Goal: Information Seeking & Learning: Learn about a topic

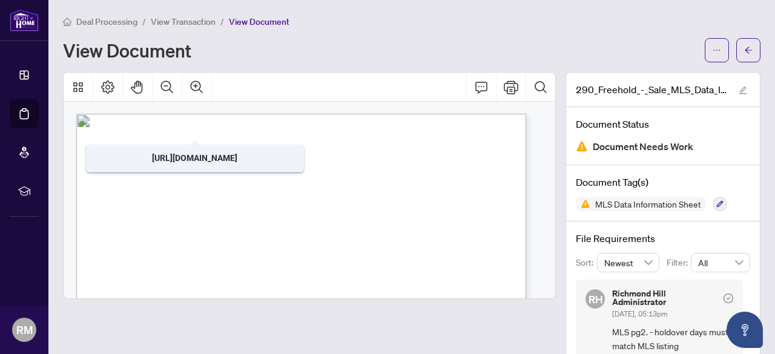
click at [129, 53] on h1 "View Document" at bounding box center [127, 50] width 128 height 19
click at [166, 22] on span "View Transaction" at bounding box center [183, 21] width 65 height 11
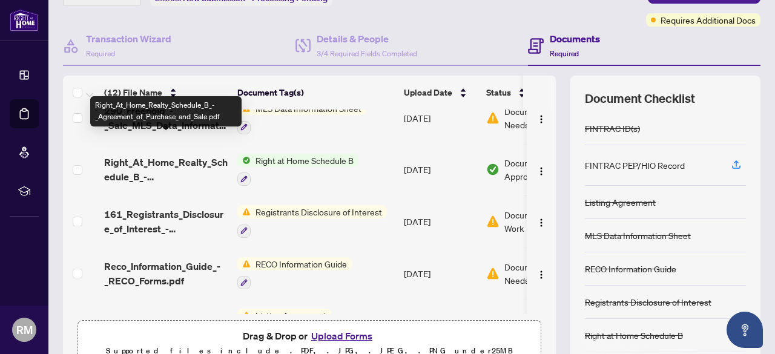
scroll to position [242, 0]
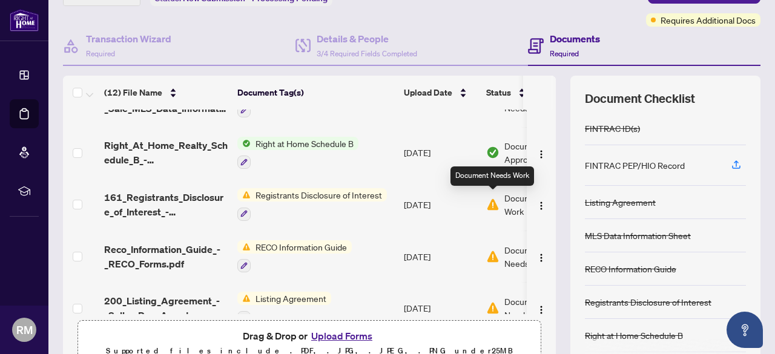
click at [493, 202] on img at bounding box center [492, 204] width 13 height 13
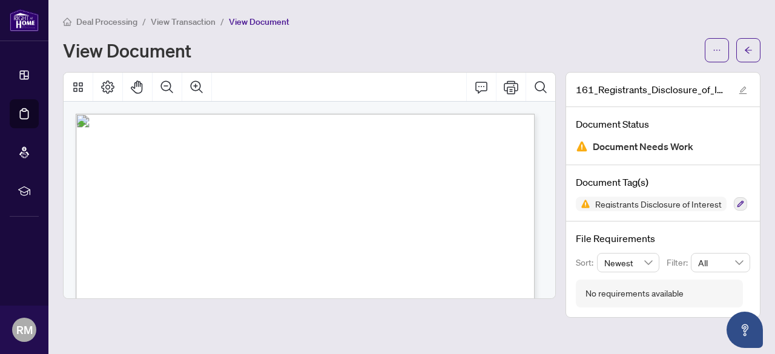
click at [181, 21] on span "View Transaction" at bounding box center [183, 21] width 65 height 11
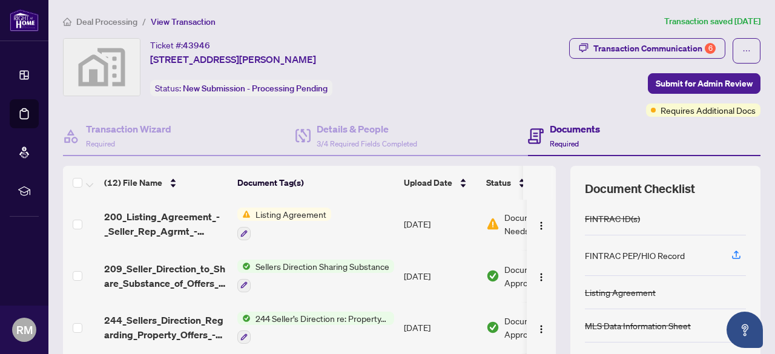
scroll to position [356, 0]
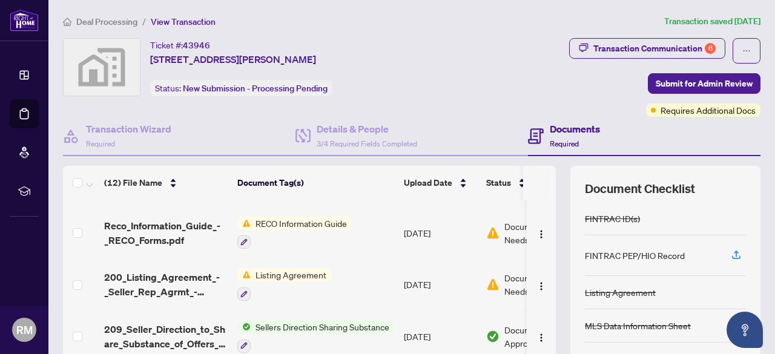
click at [318, 270] on span "Listing Agreement" at bounding box center [291, 274] width 81 height 13
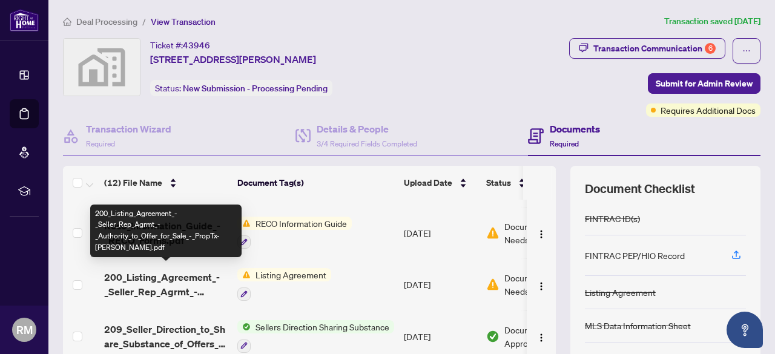
click at [162, 274] on span "200_Listing_Agreement_-_Seller_Rep_Agrmt_-_Authority_to_Offer_for_Sale_-_PropTx…" at bounding box center [166, 284] width 124 height 29
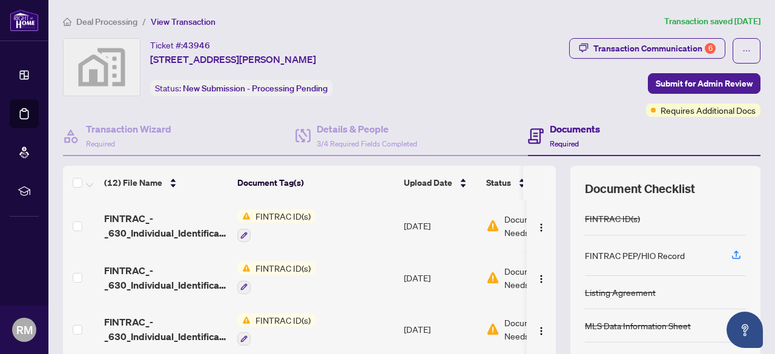
click at [272, 213] on span "FINTRAC ID(s)" at bounding box center [283, 216] width 65 height 13
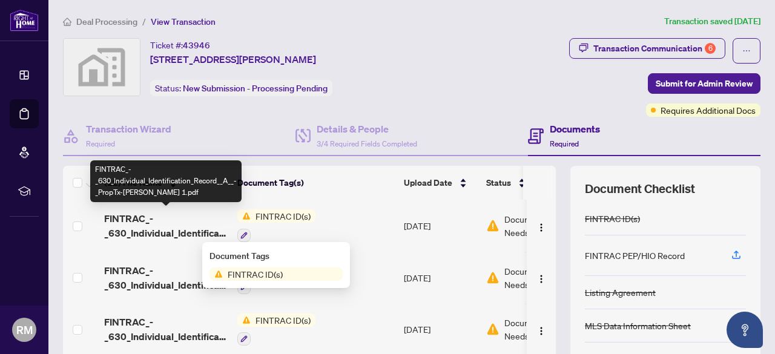
click at [148, 231] on span "FINTRAC_-_630_Individual_Identification_Record__A__-_PropTx-[PERSON_NAME] 1.pdf" at bounding box center [166, 225] width 124 height 29
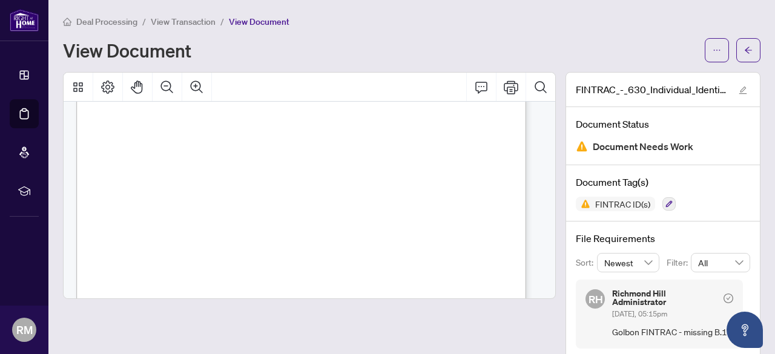
scroll to position [182, 0]
drag, startPoint x: 276, startPoint y: 131, endPoint x: 205, endPoint y: 130, distance: 70.9
click at [222, 134] on span "Golbon Mirzadjani" at bounding box center [231, 131] width 51 height 7
drag, startPoint x: 283, startPoint y: 129, endPoint x: 206, endPoint y: 130, distance: 76.3
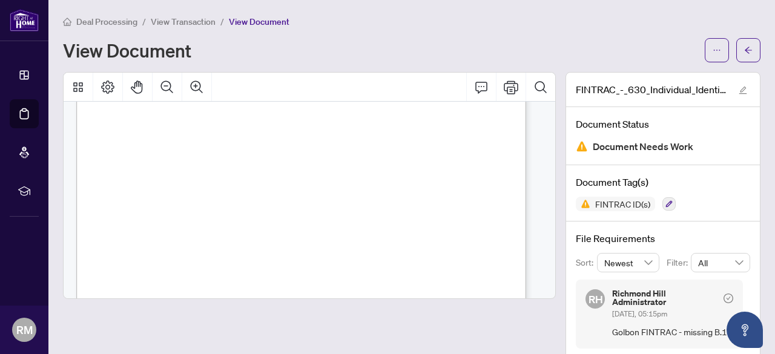
click at [206, 130] on span "Golbon Mirzadjani" at bounding box center [231, 131] width 51 height 7
drag, startPoint x: 216, startPoint y: 136, endPoint x: 148, endPoint y: 137, distance: 67.2
click at [148, 137] on span "815 Rockaway Rd" at bounding box center [179, 139] width 62 height 7
drag, startPoint x: 213, startPoint y: 153, endPoint x: 162, endPoint y: 154, distance: 50.9
click at [162, 154] on span "Nov 06, 2025" at bounding box center [172, 156] width 22 height 7
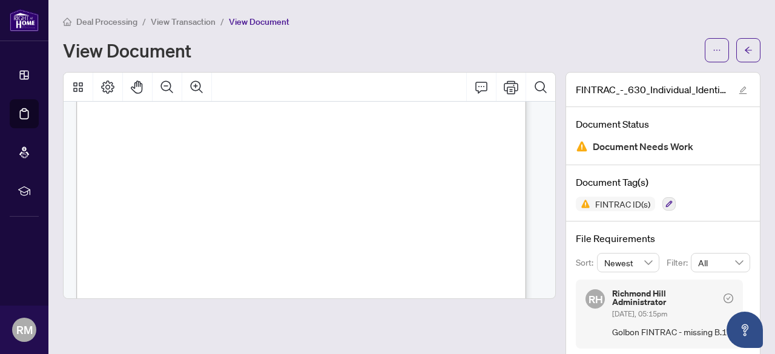
drag, startPoint x: 321, startPoint y: 163, endPoint x: 256, endPoint y: 163, distance: 65.4
click at [274, 163] on span "Project Manager" at bounding box center [285, 164] width 59 height 7
drag, startPoint x: 315, startPoint y: 164, endPoint x: 257, endPoint y: 165, distance: 58.7
click at [257, 165] on span "Project Manager" at bounding box center [285, 164] width 59 height 7
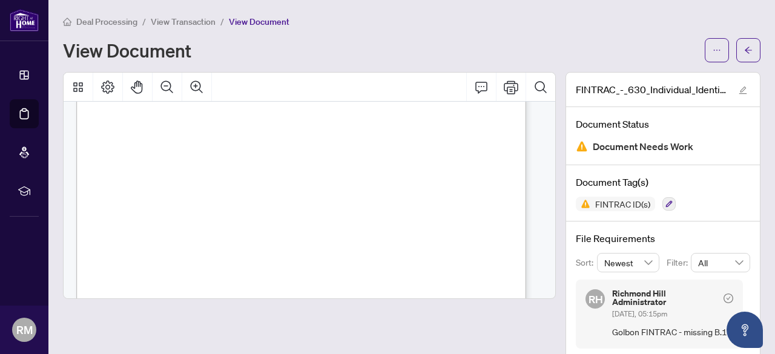
scroll to position [242, 0]
drag, startPoint x: 279, startPoint y: 154, endPoint x: 210, endPoint y: 154, distance: 69.0
click at [210, 154] on span "M4623-29708-26106" at bounding box center [243, 154] width 67 height 7
drag, startPoint x: 210, startPoint y: 162, endPoint x: 188, endPoint y: 162, distance: 22.4
click at [188, 162] on span "Ontario" at bounding box center [215, 163] width 67 height 7
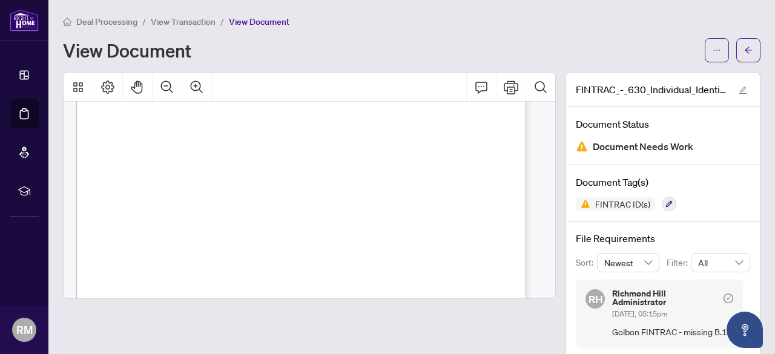
click at [201, 161] on span "Ontario" at bounding box center [215, 163] width 67 height 7
drag, startPoint x: 210, startPoint y: 160, endPoint x: 182, endPoint y: 162, distance: 27.9
click at [182, 162] on span "Ontario" at bounding box center [215, 163] width 67 height 7
drag, startPoint x: 228, startPoint y: 172, endPoint x: 190, endPoint y: 171, distance: 37.5
click at [190, 171] on span "2025/11/06" at bounding box center [202, 171] width 25 height 7
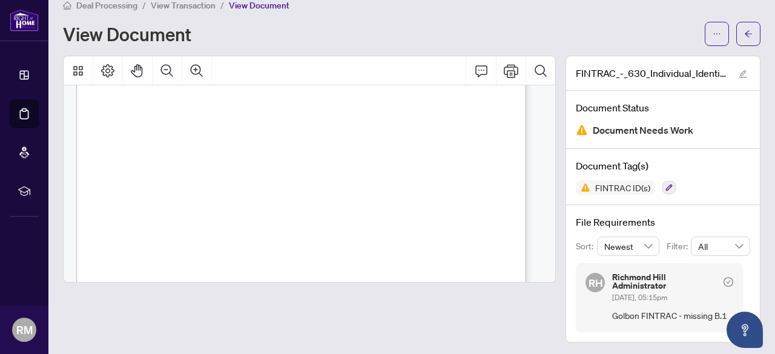
scroll to position [0, 0]
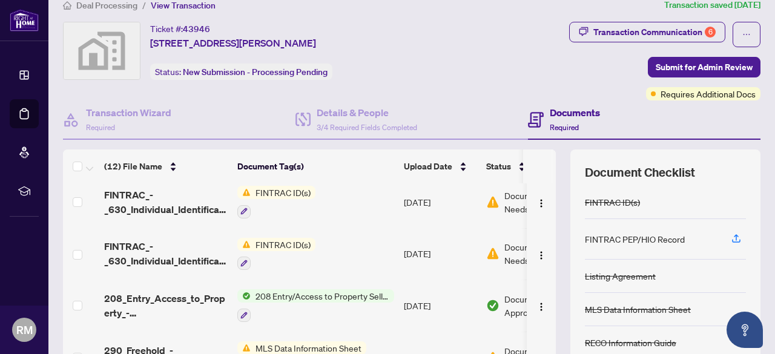
scroll to position [121, 0]
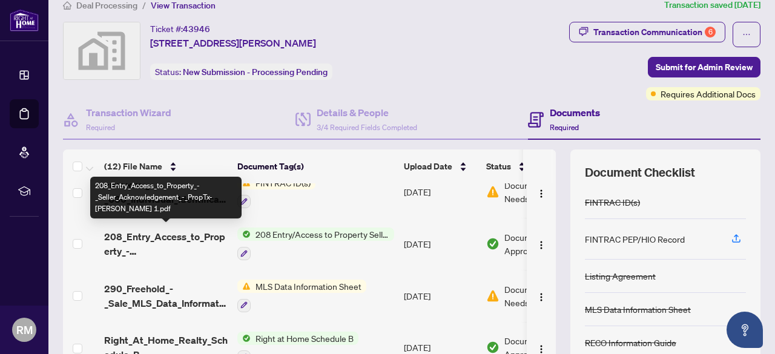
click at [161, 234] on span "208_Entry_Access_to_Property_-_Seller_Acknowledgement_-_PropTx-[PERSON_NAME] 1.…" at bounding box center [166, 243] width 124 height 29
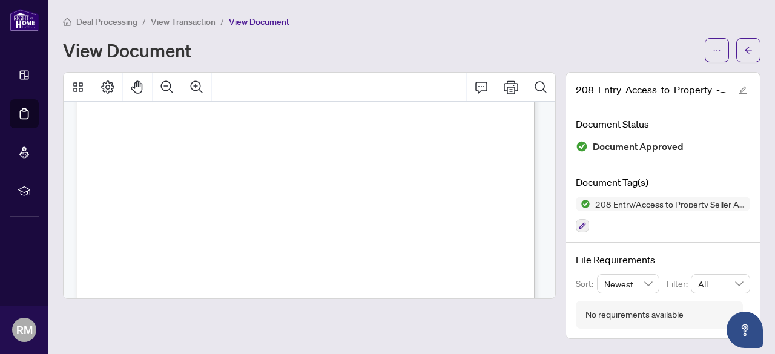
scroll to position [121, 0]
drag, startPoint x: 399, startPoint y: 166, endPoint x: 173, endPoint y: 163, distance: 225.9
click at [174, 163] on span "Real Estate Sales Agent and Brokers with their clients" at bounding box center [284, 165] width 220 height 7
drag, startPoint x: 417, startPoint y: 185, endPoint x: 281, endPoint y: 184, distance: 135.6
click at [281, 184] on span "Coop brokerage with their buyers" at bounding box center [346, 185] width 130 height 7
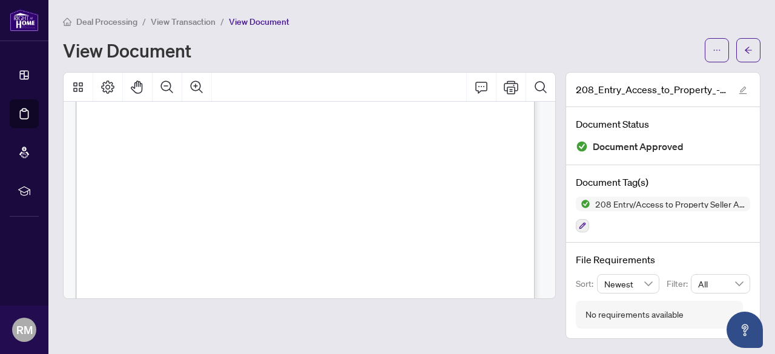
scroll to position [182, 0]
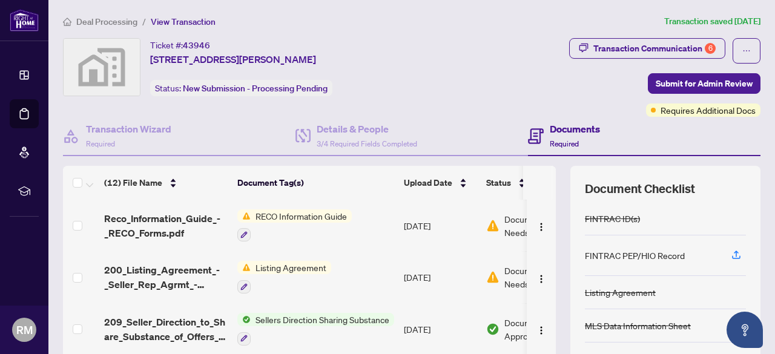
scroll to position [417, 0]
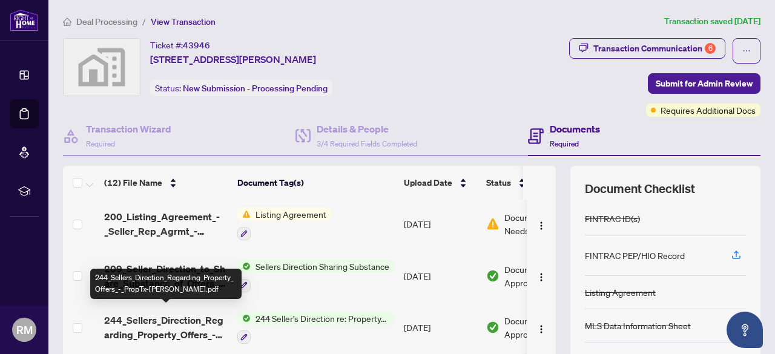
click at [148, 322] on span "244_Sellers_Direction_Regarding_Property_Offers_-_PropTx-[PERSON_NAME].pdf" at bounding box center [166, 327] width 124 height 29
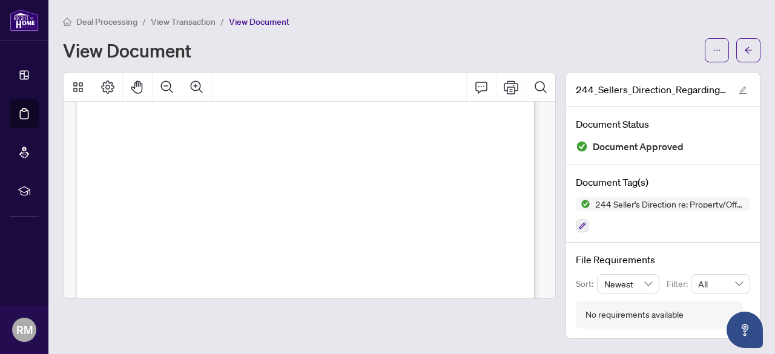
scroll to position [242, 0]
drag, startPoint x: 317, startPoint y: 151, endPoint x: 230, endPoint y: 150, distance: 87.2
click at [156, 150] on span "MNH" at bounding box center [148, 155] width 18 height 10
drag, startPoint x: 225, startPoint y: 150, endPoint x: 300, endPoint y: 148, distance: 75.7
click at [156, 150] on span "MNH" at bounding box center [148, 155] width 18 height 10
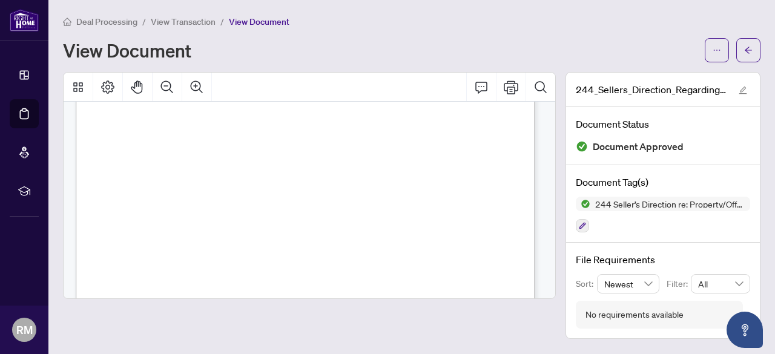
click at [135, 150] on span "AM" at bounding box center [128, 156] width 13 height 12
drag, startPoint x: 312, startPoint y: 150, endPoint x: 227, endPoint y: 150, distance: 85.4
click at [156, 150] on span "MNH" at bounding box center [148, 155] width 18 height 10
drag, startPoint x: 225, startPoint y: 150, endPoint x: 268, endPoint y: 150, distance: 42.4
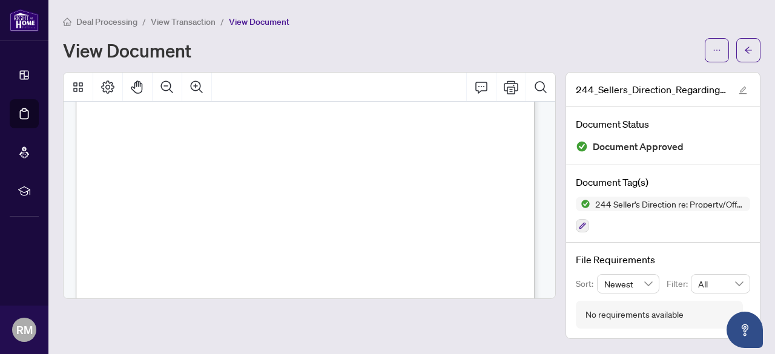
click at [156, 150] on span "MNH" at bounding box center [148, 155] width 18 height 10
drag, startPoint x: 316, startPoint y: 146, endPoint x: 176, endPoint y: 151, distance: 140.0
click at [156, 151] on span "MNH" at bounding box center [148, 155] width 18 height 10
drag, startPoint x: 160, startPoint y: 151, endPoint x: 241, endPoint y: 150, distance: 81.2
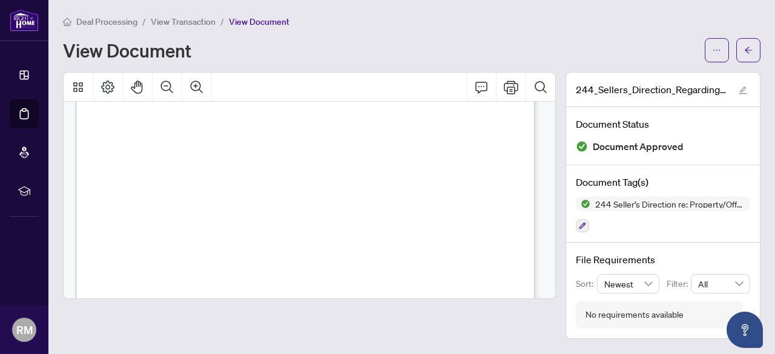
click at [156, 150] on span "MNH" at bounding box center [148, 155] width 18 height 10
drag, startPoint x: 226, startPoint y: 148, endPoint x: 271, endPoint y: 146, distance: 44.9
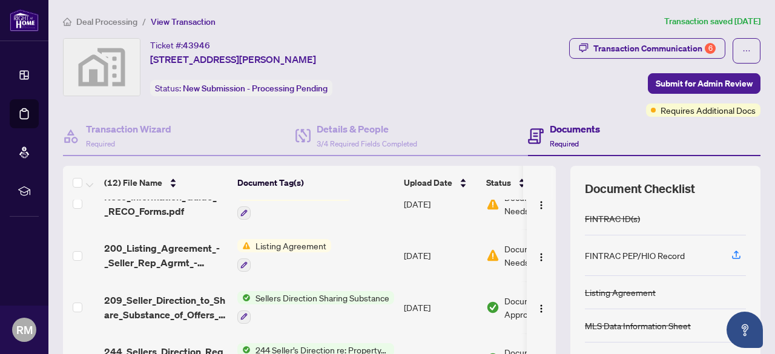
scroll to position [417, 0]
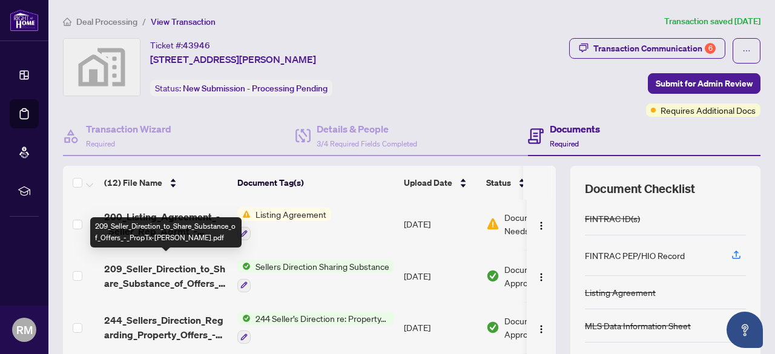
click at [154, 269] on span "209_Seller_Direction_to_Share_Substance_of_Offers_-_PropTx-[PERSON_NAME].pdf" at bounding box center [166, 276] width 124 height 29
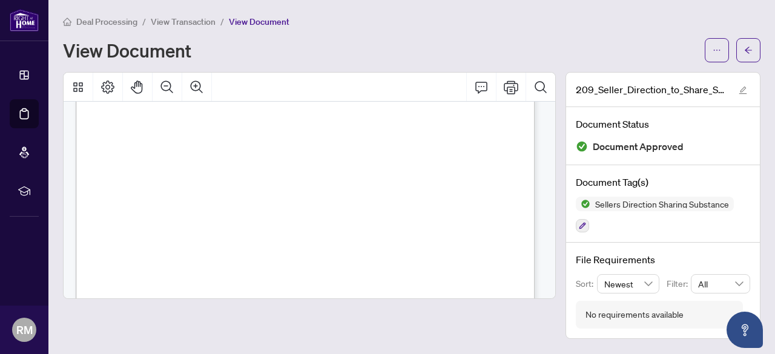
scroll to position [182, 0]
drag, startPoint x: 306, startPoint y: 185, endPoint x: 191, endPoint y: 187, distance: 115.7
click at [191, 187] on span "May be shared in multi offer" at bounding box center [246, 185] width 113 height 7
drag, startPoint x: 421, startPoint y: 211, endPoint x: 170, endPoint y: 209, distance: 251.3
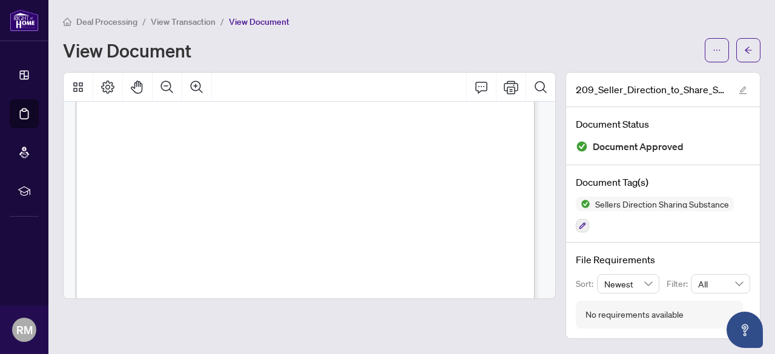
click at [170, 209] on span "You may advise all the bidders how many offers are registered" at bounding box center [294, 211] width 249 height 7
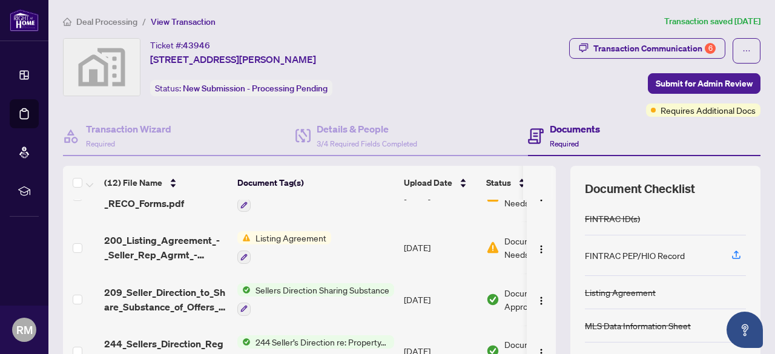
scroll to position [417, 0]
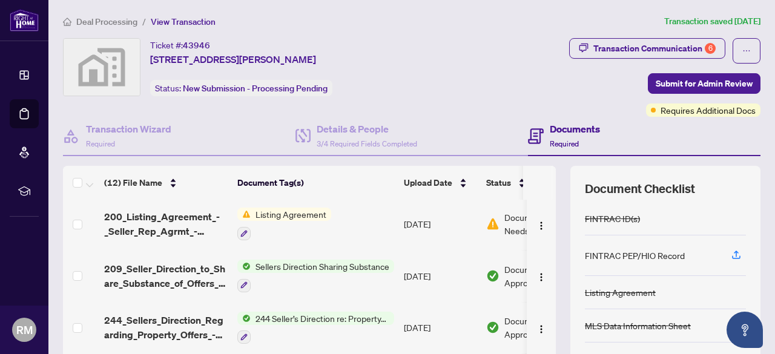
click at [147, 224] on span "200_Listing_Agreement_-_Seller_Rep_Agrmt_-_Authority_to_Offer_for_Sale_-_PropTx…" at bounding box center [166, 224] width 124 height 29
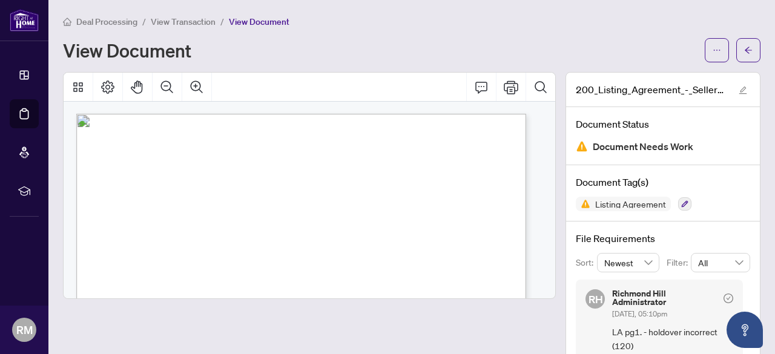
click at [173, 22] on span "View Transaction" at bounding box center [183, 21] width 65 height 11
